Goal: Task Accomplishment & Management: Use online tool/utility

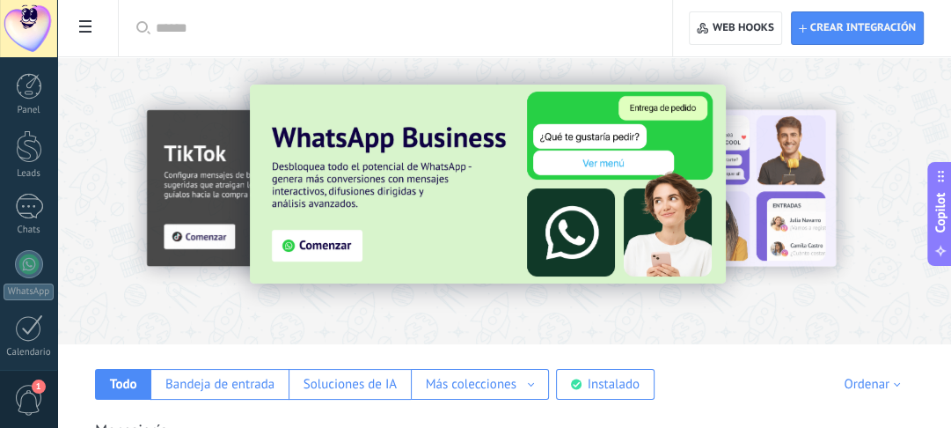
click at [314, 246] on img at bounding box center [488, 183] width 476 height 199
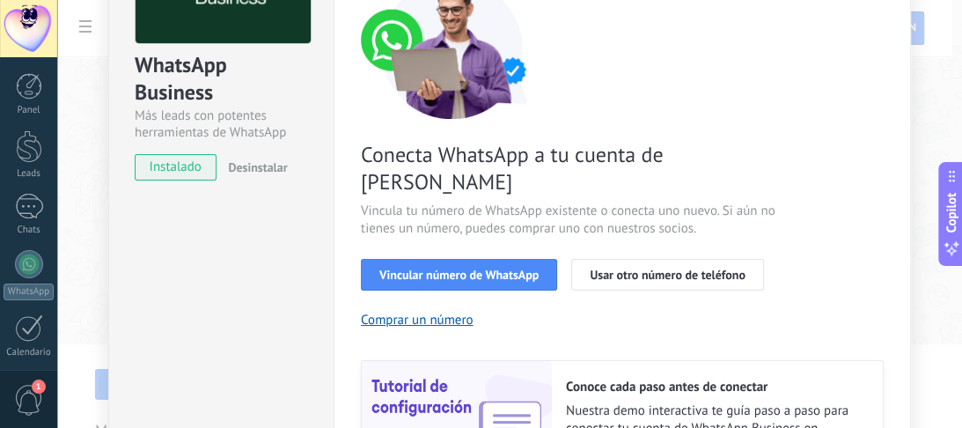
scroll to position [112, 0]
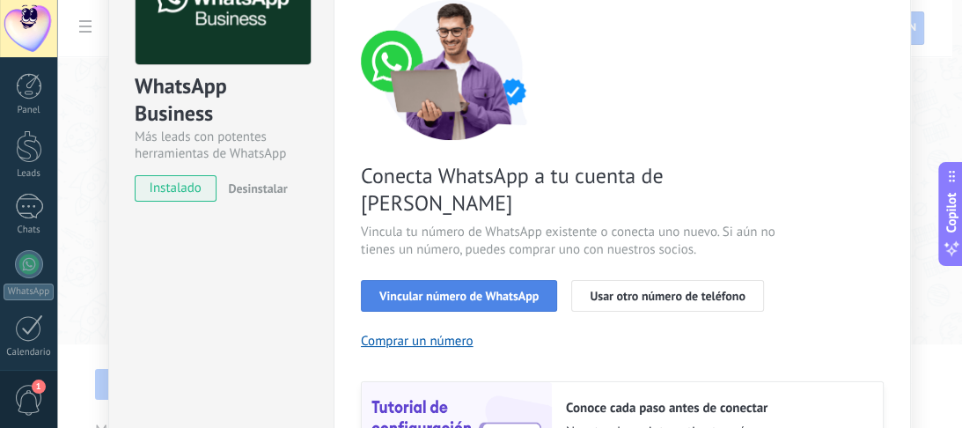
click at [394, 289] on span "Vincular número de WhatsApp" at bounding box center [458, 295] width 159 height 12
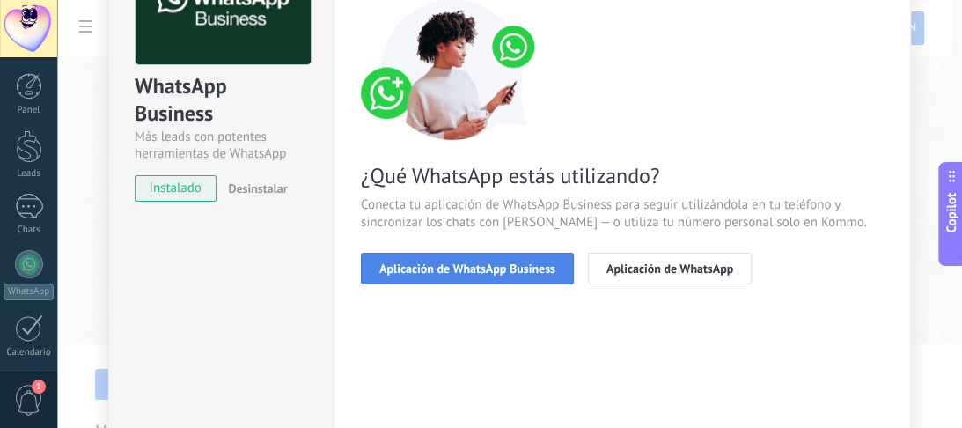
click at [513, 267] on span "Aplicación de WhatsApp Business" at bounding box center [467, 268] width 176 height 12
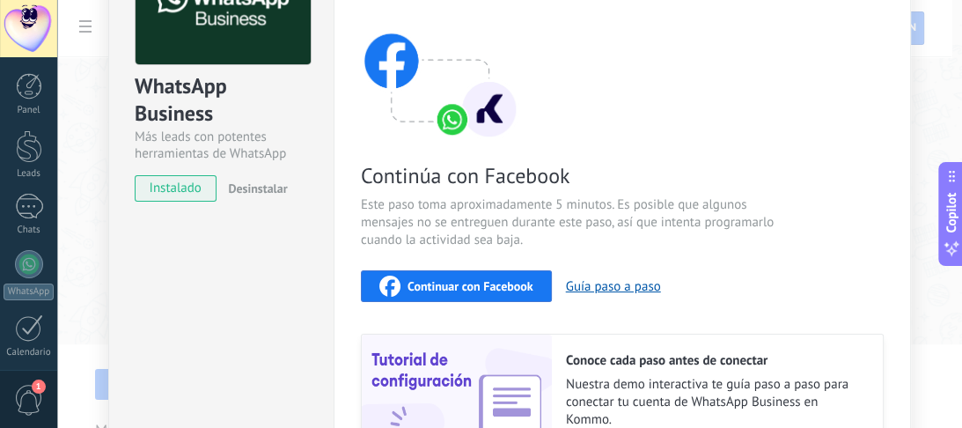
click at [414, 282] on span "Continuar con Facebook" at bounding box center [470, 286] width 126 height 12
click at [500, 275] on div "Continuar con Facebook" at bounding box center [456, 285] width 154 height 21
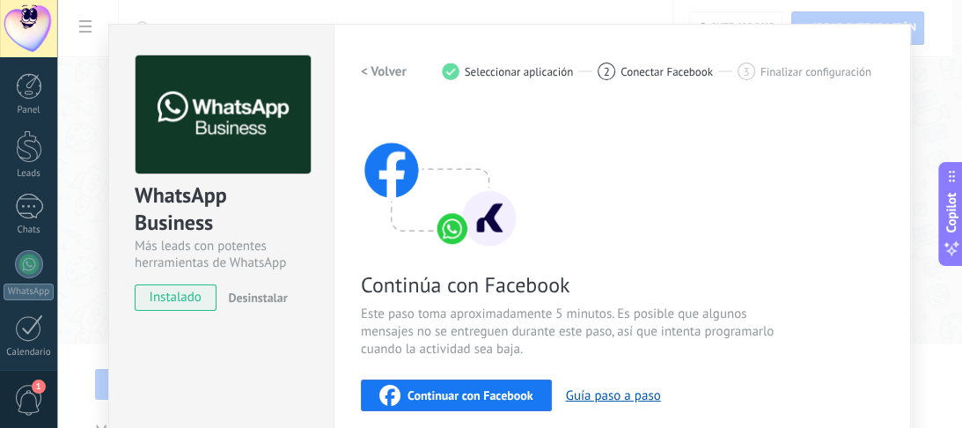
scroll to position [0, 0]
